Goal: Information Seeking & Learning: Learn about a topic

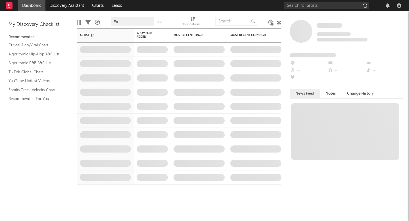
click at [320, 2] on div at bounding box center [343, 5] width 119 height 11
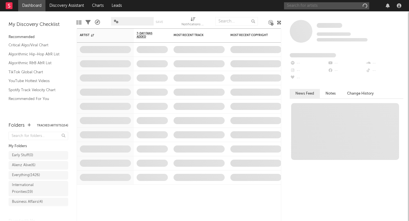
click at [313, 7] on input "text" at bounding box center [326, 5] width 85 height 7
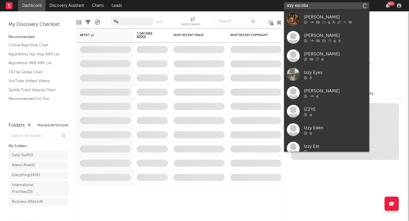
type input "izzy escobar"
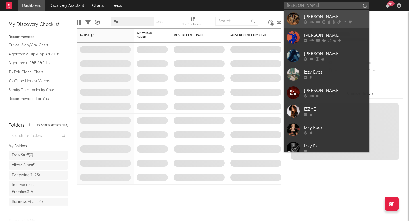
click at [320, 17] on div "[PERSON_NAME]" at bounding box center [335, 17] width 63 height 7
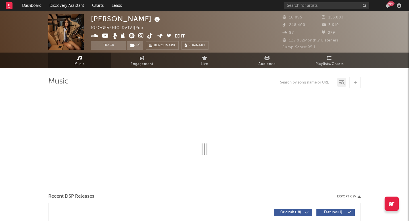
select select "6m"
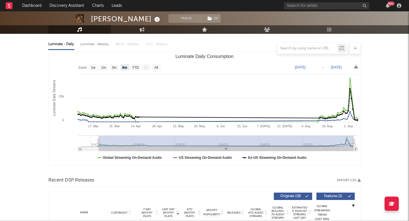
scroll to position [17, 0]
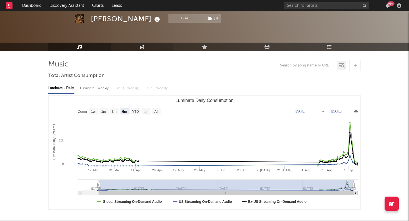
click at [130, 45] on link "Engagement" at bounding box center [142, 47] width 63 height 9
select select "1w"
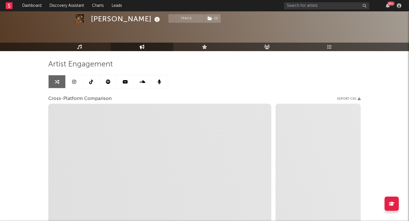
scroll to position [44, 0]
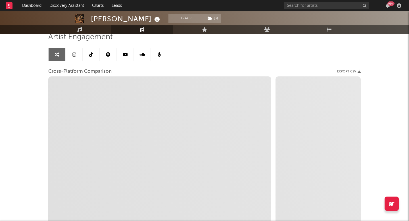
select select "1m"
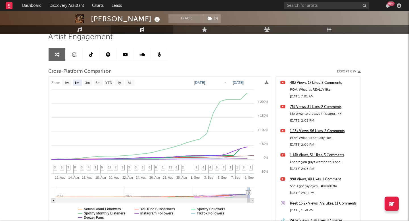
scroll to position [0, 0]
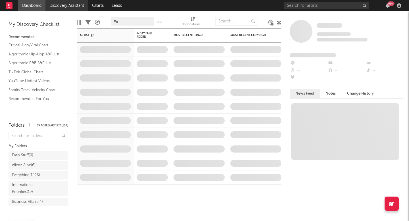
click at [71, 9] on link "Discovery Assistant" at bounding box center [66, 5] width 43 height 11
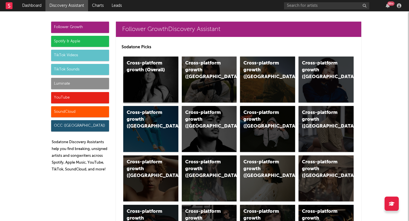
click at [144, 76] on div "Cross-platform growth (Overall)" at bounding box center [150, 80] width 55 height 46
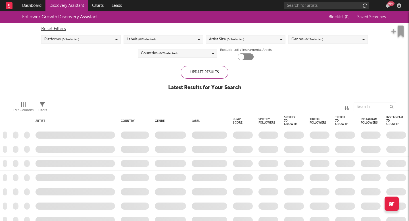
checkbox input "true"
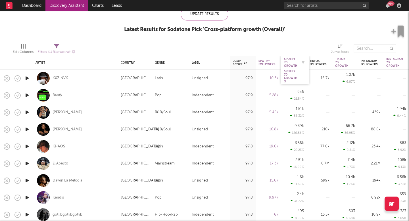
click at [299, 64] on div at bounding box center [302, 63] width 9 height 6
click at [294, 62] on div "Spotify 7D Growth" at bounding box center [290, 62] width 13 height 10
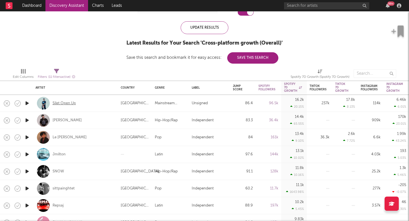
click at [71, 104] on div "Silet Open Up" at bounding box center [64, 103] width 23 height 5
click at [77, 120] on div "Emiliano Aguilar" at bounding box center [67, 120] width 29 height 5
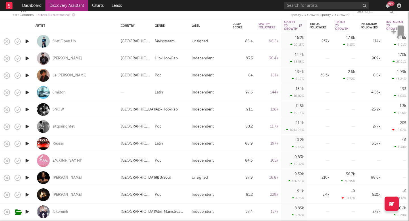
click at [61, 78] on div "Le John" at bounding box center [76, 75] width 80 height 17
select select "1w"
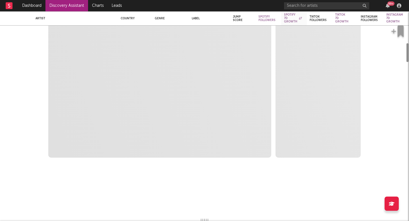
select select "6m"
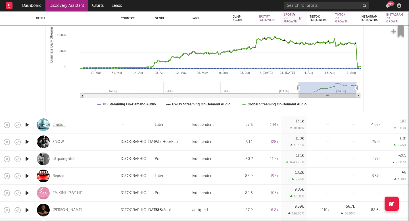
click at [64, 127] on div "Jmilton" at bounding box center [59, 125] width 13 height 5
select select "1m"
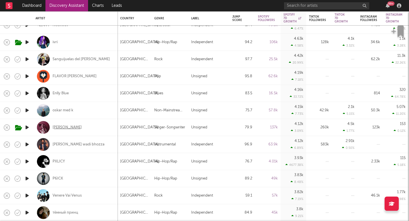
click at [59, 127] on div "Haley Joelle" at bounding box center [67, 127] width 29 height 5
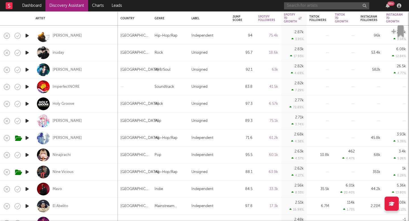
click at [306, 7] on input "text" at bounding box center [326, 5] width 85 height 7
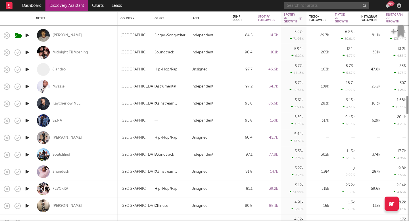
select select "1m"
select select "6m"
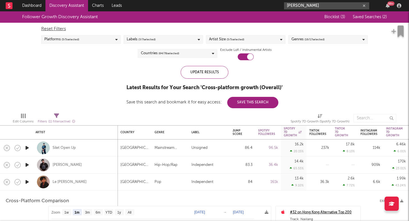
click at [324, 7] on input "briley" at bounding box center [326, 5] width 85 height 7
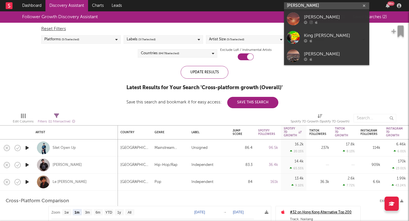
type input "briley king"
click at [312, 6] on input "briley king" at bounding box center [326, 5] width 85 height 7
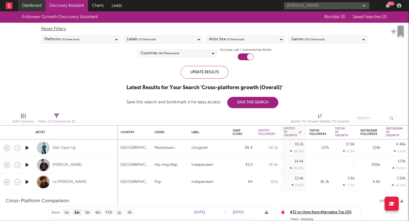
click at [23, 1] on link "Dashboard" at bounding box center [31, 5] width 27 height 11
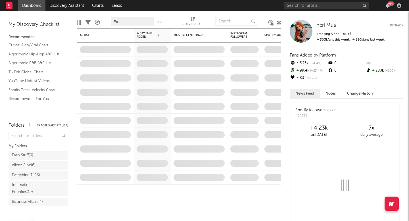
click at [293, 1] on div "99 +" at bounding box center [343, 5] width 119 height 11
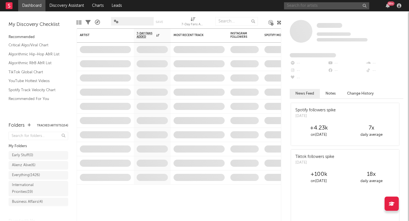
click at [293, 7] on input "text" at bounding box center [326, 5] width 85 height 7
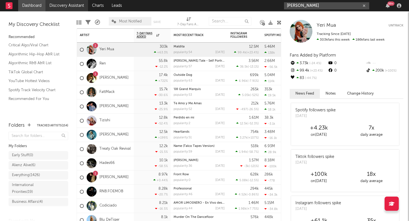
type input "briley king"
click at [62, 4] on link "Discovery Assistant" at bounding box center [66, 5] width 43 height 11
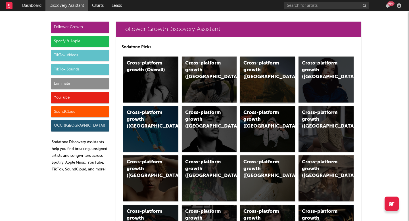
click at [274, 83] on div "Cross-platform growth (US)" at bounding box center [267, 80] width 55 height 46
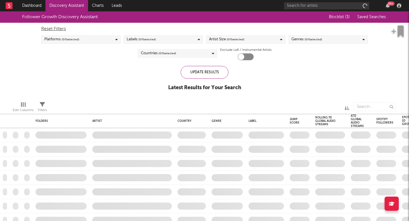
checkbox input "true"
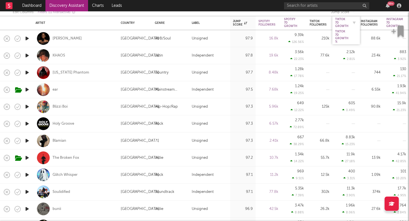
click at [348, 21] on div "Tiktok 7D Growth" at bounding box center [341, 23] width 13 height 10
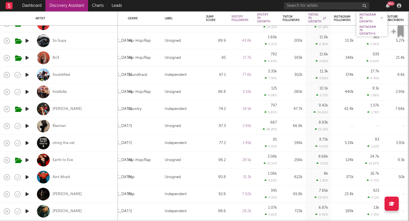
click at [370, 20] on div "Instagram 7D Growth" at bounding box center [368, 18] width 17 height 10
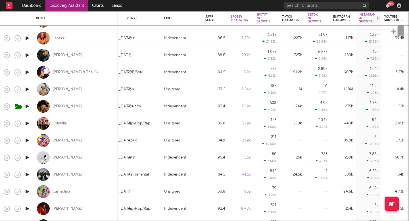
click at [64, 109] on div "Ashley Walls" at bounding box center [67, 106] width 29 height 5
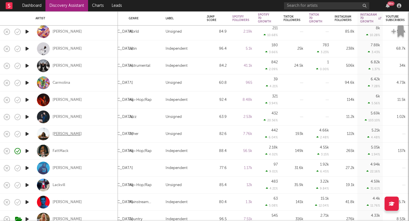
click at [62, 136] on div "[PERSON_NAME]" at bounding box center [67, 134] width 29 height 5
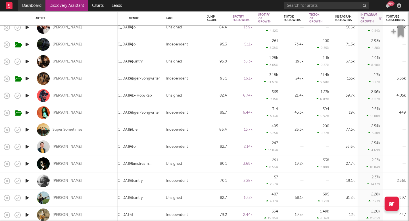
click at [27, 6] on link "Dashboard" at bounding box center [31, 5] width 27 height 11
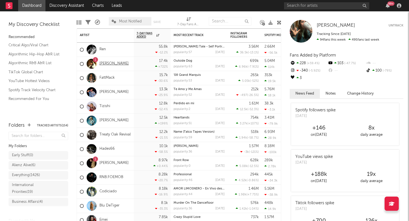
click at [109, 64] on link "[PERSON_NAME]" at bounding box center [114, 63] width 29 height 5
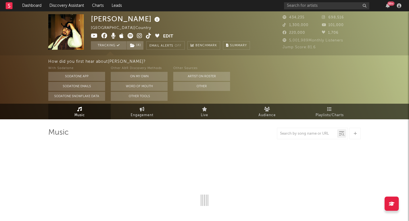
select select "6m"
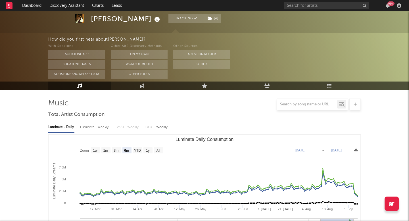
scroll to position [69, 0]
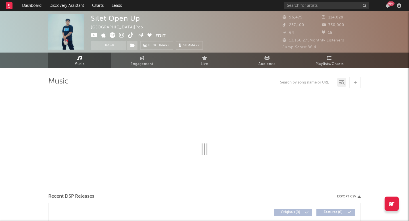
select select "6m"
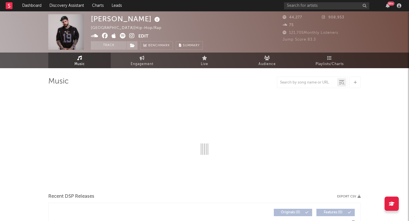
select select "6m"
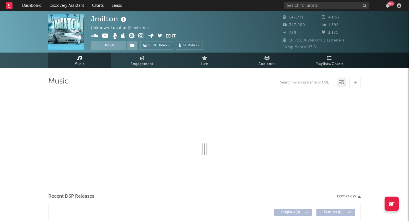
select select "6m"
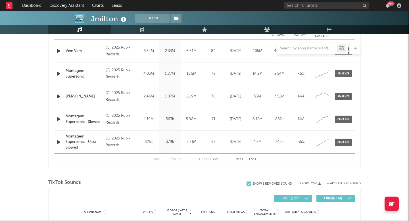
scroll to position [228, 0]
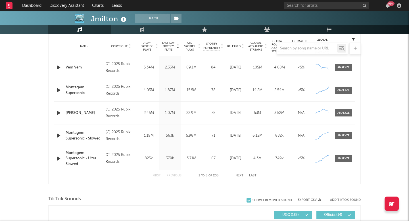
click at [57, 68] on icon "button" at bounding box center [59, 67] width 6 height 7
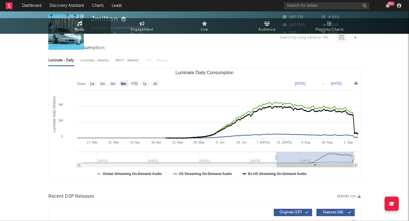
scroll to position [0, 0]
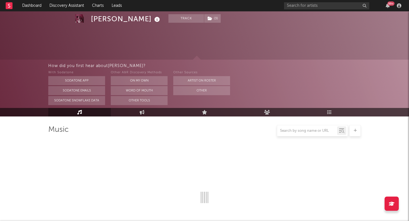
scroll to position [72, 0]
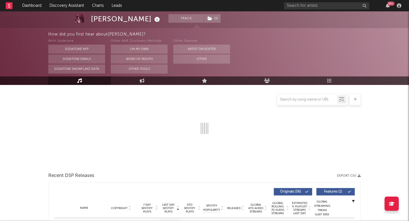
select select "6m"
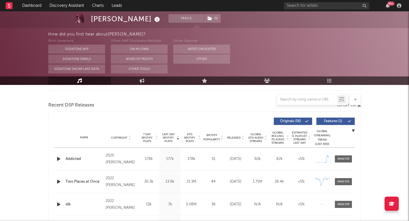
scroll to position [184, 0]
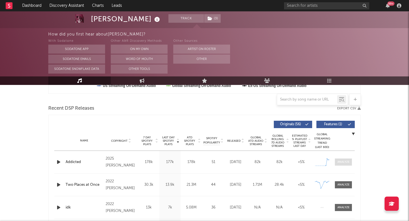
click at [341, 163] on div at bounding box center [344, 162] width 12 height 4
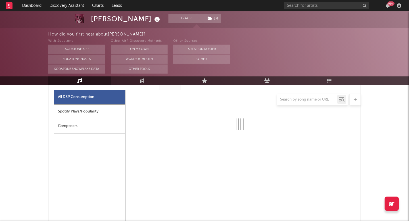
scroll to position [311, 0]
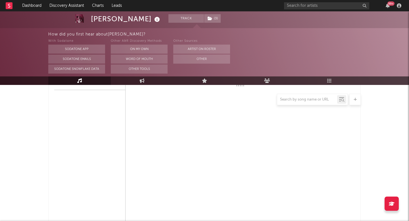
select select "1w"
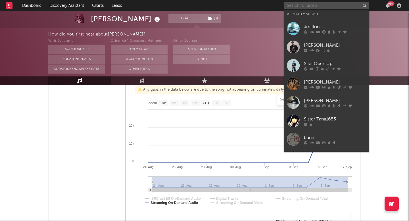
click at [298, 4] on input "text" at bounding box center [326, 5] width 85 height 7
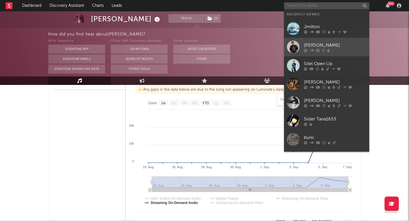
scroll to position [4, 0]
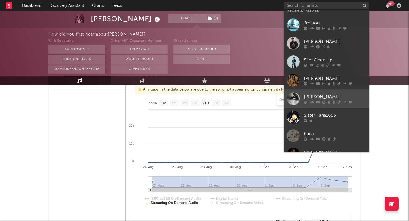
click at [316, 92] on link "Ella Woolsey" at bounding box center [326, 99] width 85 height 18
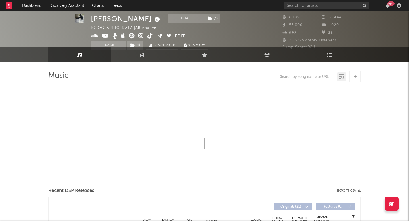
select select "6m"
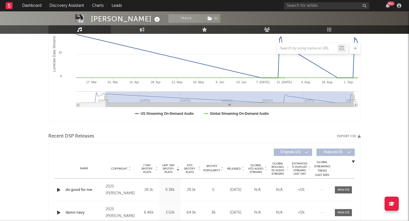
scroll to position [114, 0]
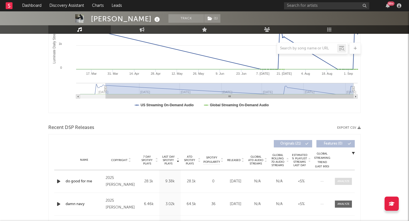
click at [343, 179] on div at bounding box center [344, 181] width 12 height 4
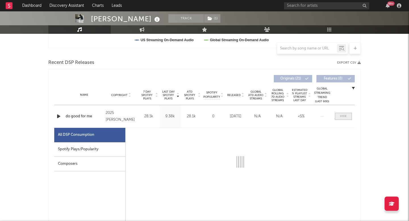
scroll to position [219, 0]
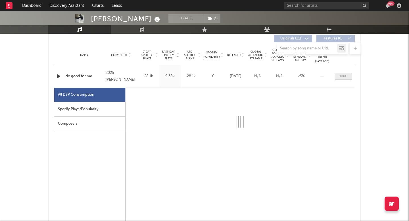
select select "1w"
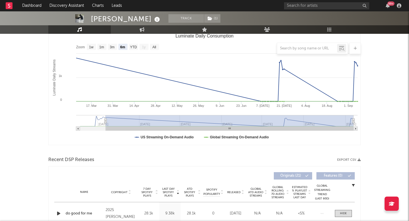
scroll to position [0, 0]
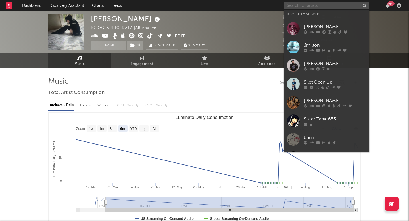
click at [307, 7] on input "text" at bounding box center [326, 5] width 85 height 7
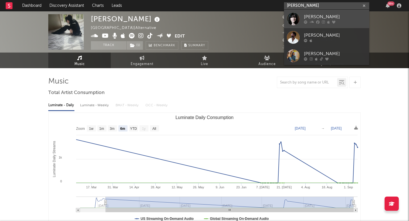
type input "emma anderson"
click at [312, 17] on div "Emma Anderson" at bounding box center [335, 17] width 63 height 7
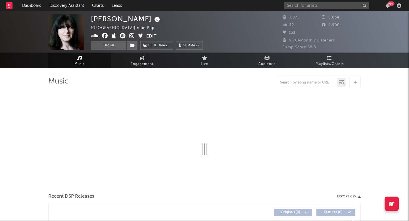
select select "1w"
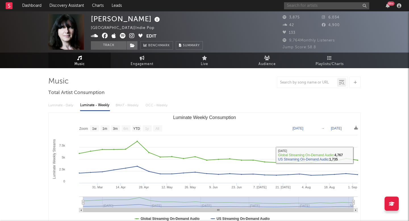
click at [310, 4] on input "text" at bounding box center [326, 5] width 85 height 7
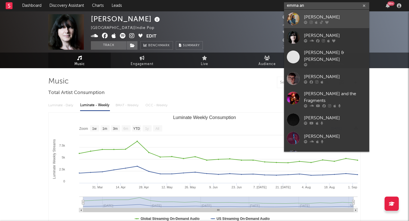
type input "emma an"
click at [317, 21] on icon at bounding box center [316, 21] width 3 height 3
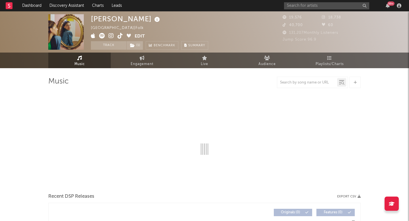
select select "6m"
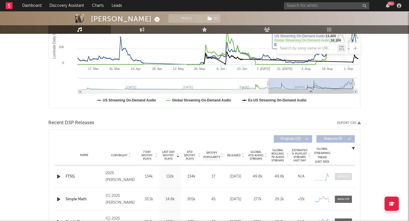
click at [345, 179] on span at bounding box center [343, 176] width 17 height 7
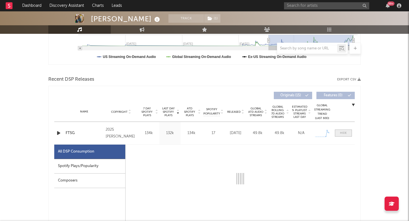
scroll to position [210, 0]
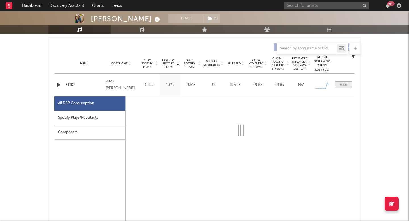
select select "1w"
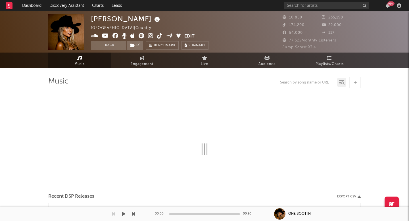
select select "6m"
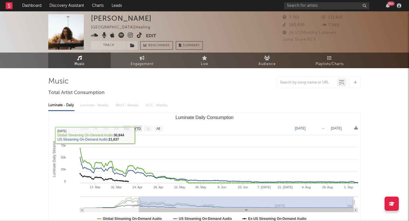
click at [137, 126] on rect "Luminate Daily Consumption" at bounding box center [137, 128] width 9 height 6
select select "YTD"
type input "[DATE]"
